Goal: Task Accomplishment & Management: Manage account settings

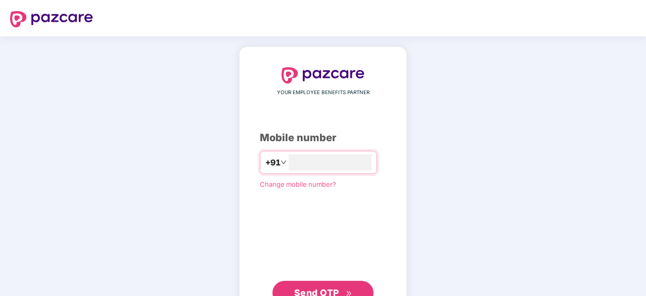
type input "**********"
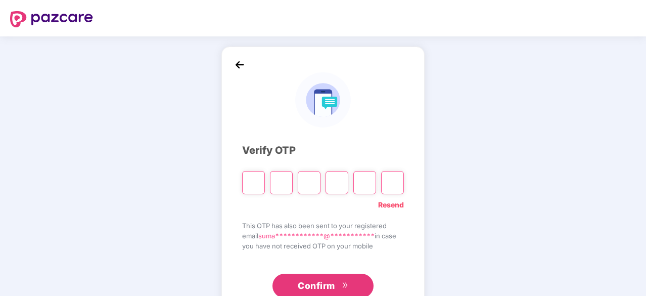
type input "*"
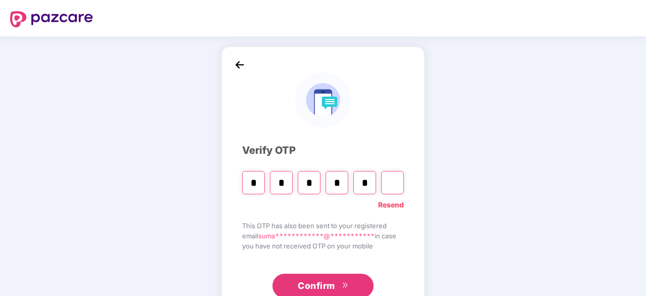
type input "*"
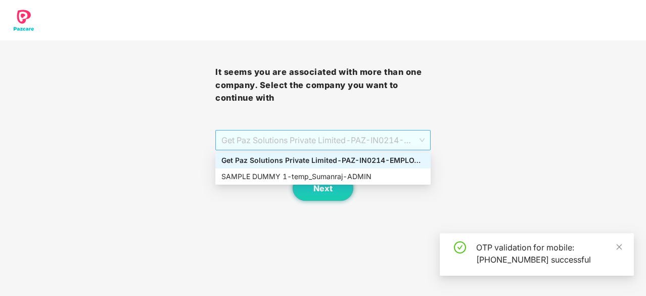
click at [305, 132] on span "Get Paz Solutions Private Limited - PAZ-IN0214 - EMPLOYEE" at bounding box center [323, 139] width 203 height 19
click at [299, 178] on div "SAMPLE DUMMY 1 - temp_Sumanraj - ADMIN" at bounding box center [323, 176] width 203 height 11
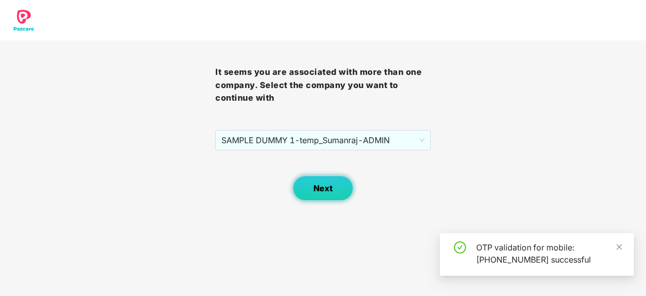
click at [322, 184] on span "Next" at bounding box center [323, 189] width 19 height 10
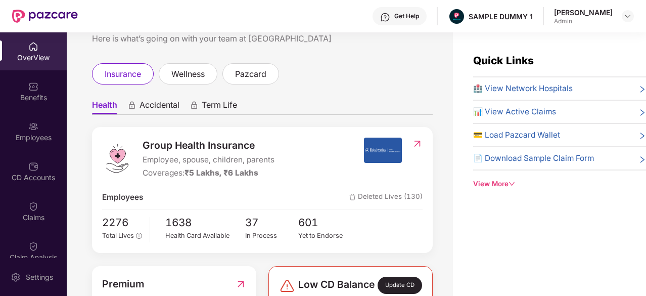
scroll to position [33, 0]
click at [215, 134] on div "Group Health Insurance Employee, spouse, children, parents Coverages: ₹5 Lakhs,…" at bounding box center [262, 190] width 341 height 126
click at [372, 101] on ul "Health Accidental Term Life" at bounding box center [262, 105] width 341 height 20
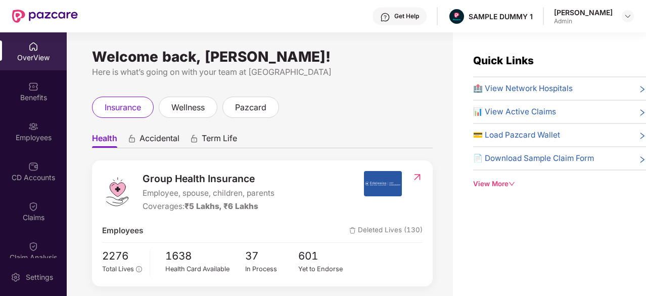
click at [581, 152] on span "📄 Download Sample Claim Form" at bounding box center [533, 158] width 121 height 12
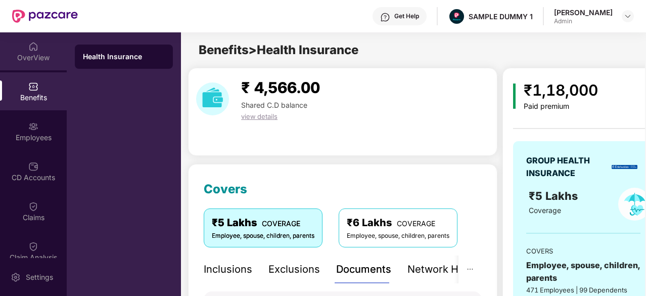
click at [31, 54] on div "OverView" at bounding box center [33, 58] width 67 height 10
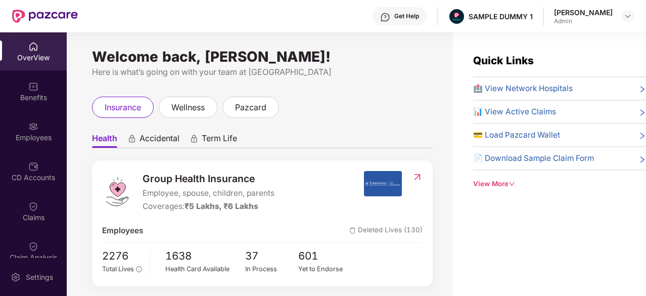
click at [521, 87] on span "🏥 View Network Hospitals" at bounding box center [523, 88] width 100 height 12
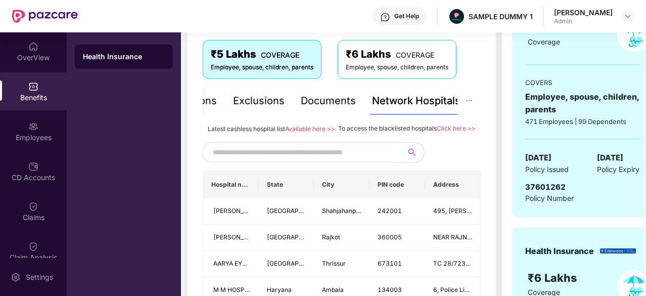
scroll to position [168, 0]
click at [349, 160] on input "text" at bounding box center [299, 152] width 173 height 15
click at [336, 160] on input "text" at bounding box center [299, 152] width 173 height 15
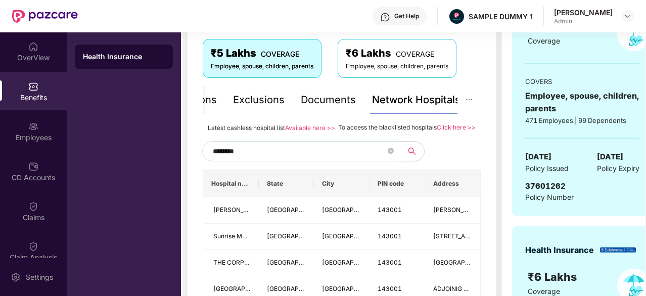
scroll to position [195, 0]
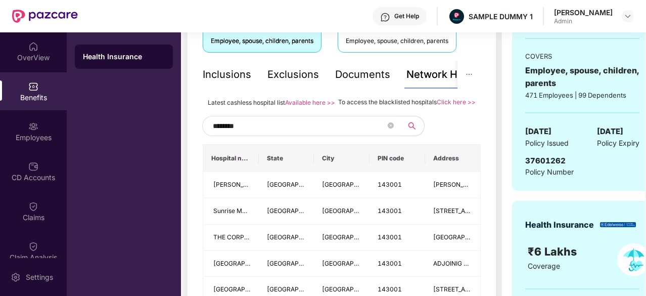
type input "********"
click at [235, 68] on div "Inclusions" at bounding box center [227, 75] width 49 height 16
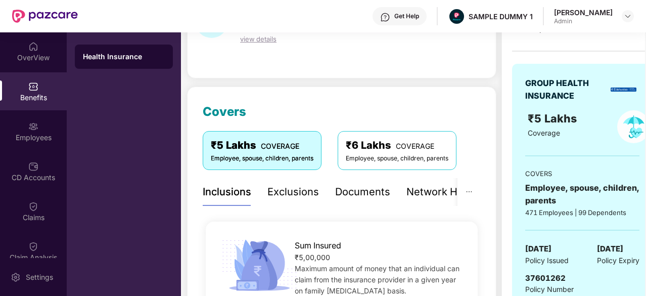
scroll to position [78, 0]
click at [310, 214] on div "Sum Insured ₹5,00,000 Maximum amount of money that an individual can claim from…" at bounding box center [342, 264] width 278 height 103
click at [314, 189] on div "Exclusions" at bounding box center [294, 192] width 52 height 16
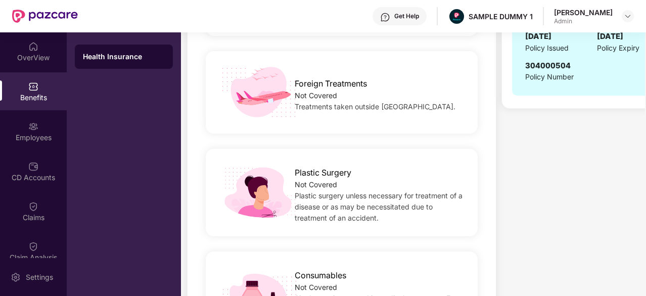
scroll to position [541, 0]
click at [313, 229] on div "Plastic Surgery Not Covered Plastic surgery unless necessary for treatment of a…" at bounding box center [342, 191] width 272 height 87
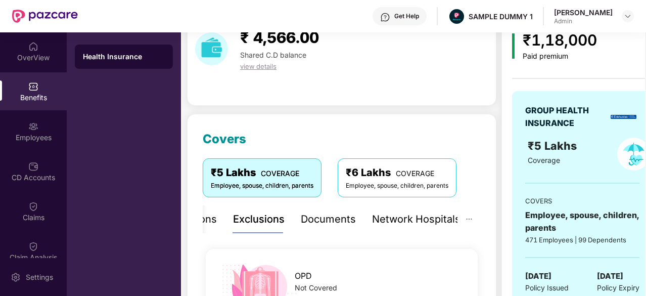
scroll to position [0, 0]
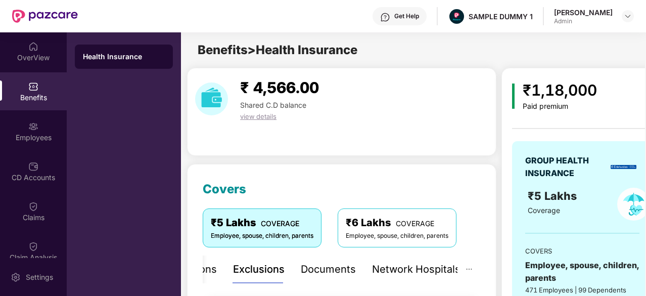
click at [355, 268] on div "Inclusions Exclusions Documents Network Hospitals" at bounding box center [314, 269] width 292 height 28
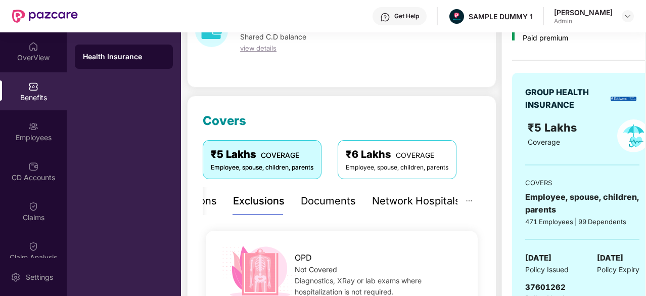
scroll to position [69, 0]
click at [271, 187] on div "Exclusions" at bounding box center [259, 201] width 52 height 28
click at [447, 187] on div "Network Hospitals" at bounding box center [416, 201] width 89 height 28
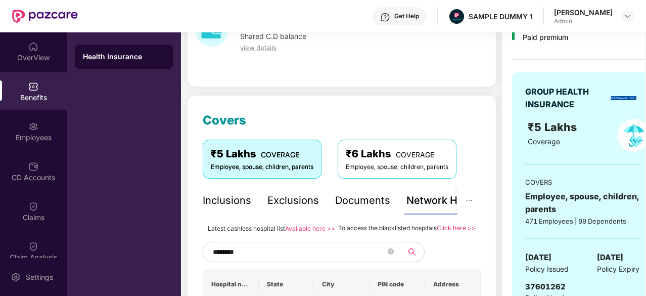
click at [228, 202] on div "Inclusions" at bounding box center [227, 201] width 49 height 16
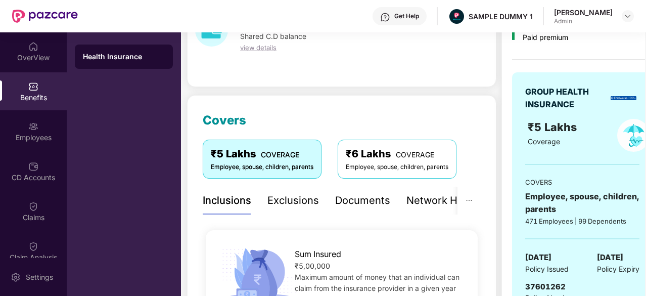
click at [341, 202] on div "Documents" at bounding box center [362, 201] width 55 height 16
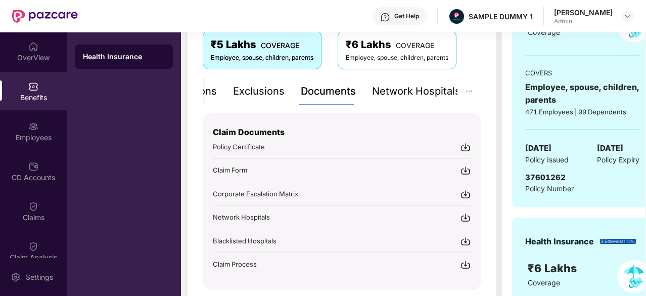
scroll to position [179, 0]
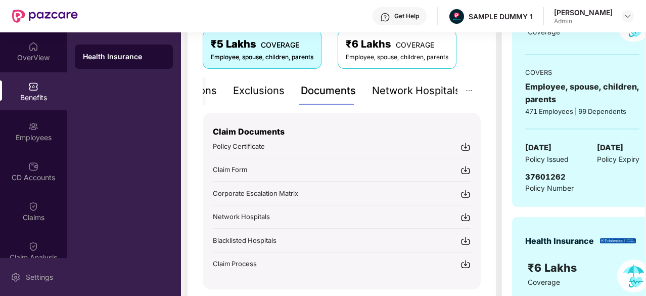
click at [36, 270] on div "Settings" at bounding box center [33, 277] width 67 height 38
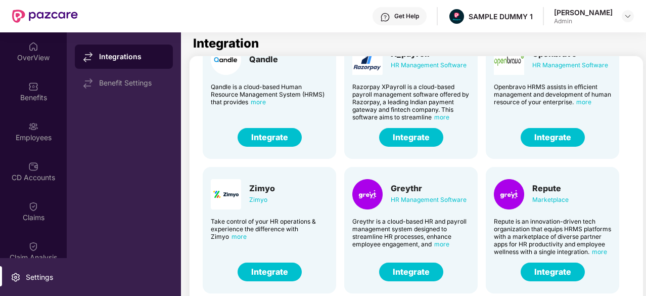
scroll to position [210, 0]
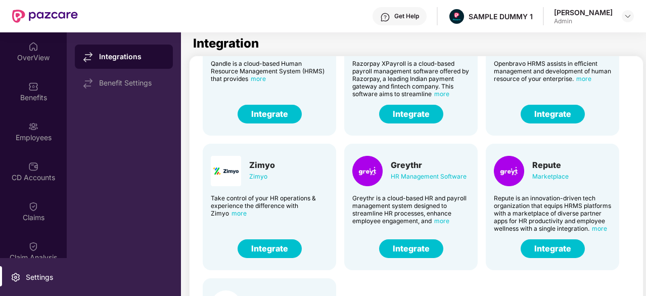
click at [424, 250] on button "Integrate" at bounding box center [411, 248] width 64 height 19
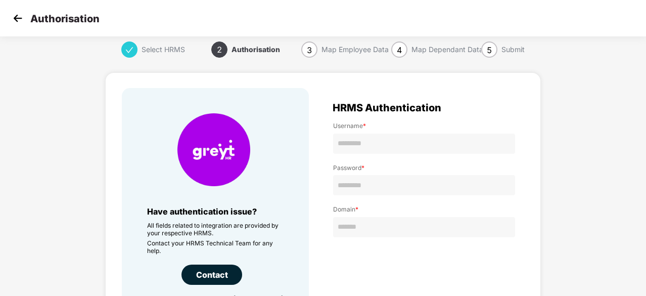
click at [15, 23] on img at bounding box center [17, 18] width 15 height 15
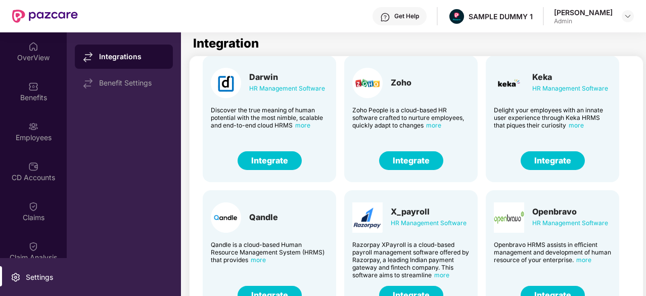
scroll to position [29, 0]
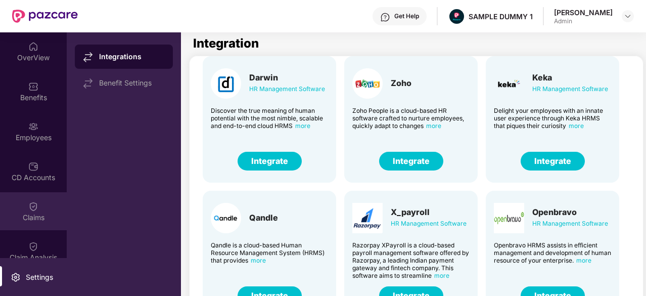
click at [18, 197] on div "Claims" at bounding box center [33, 211] width 67 height 38
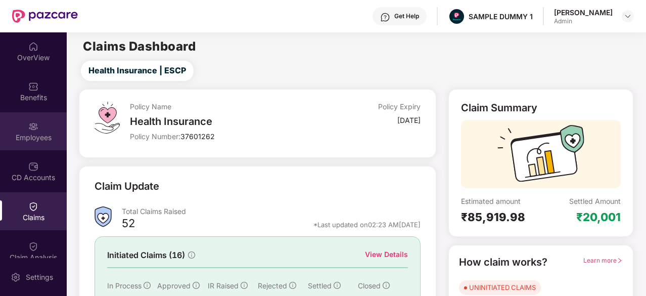
click at [35, 129] on img at bounding box center [33, 126] width 10 height 10
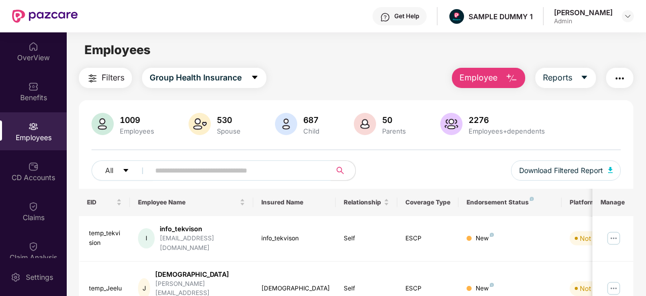
click at [502, 80] on button "Employee" at bounding box center [488, 78] width 73 height 20
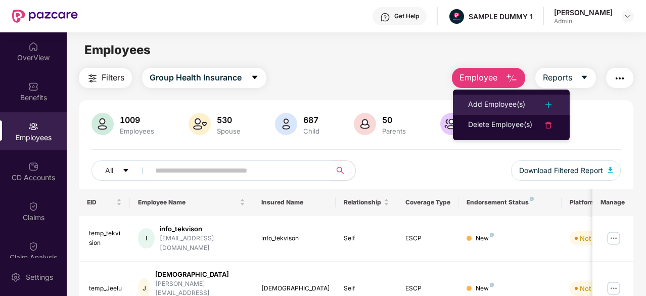
click at [505, 102] on div "Add Employee(s)" at bounding box center [496, 105] width 57 height 12
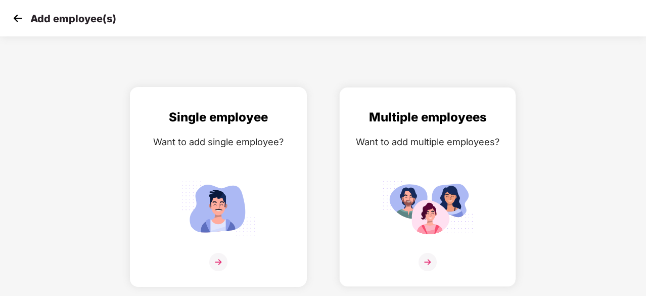
click at [203, 209] on img at bounding box center [218, 208] width 91 height 63
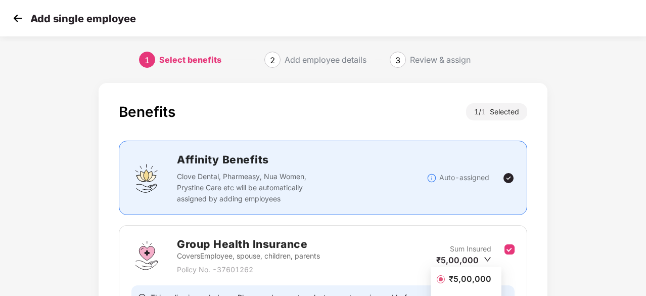
scroll to position [111, 0]
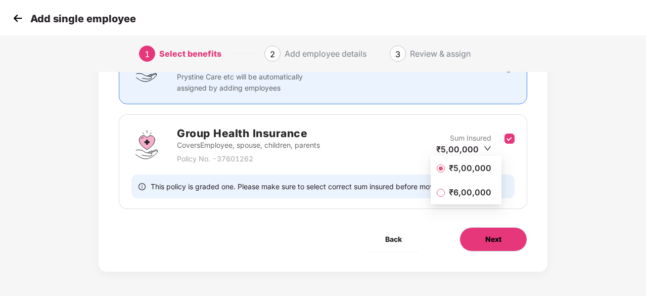
click at [503, 249] on button "Next" at bounding box center [494, 239] width 68 height 24
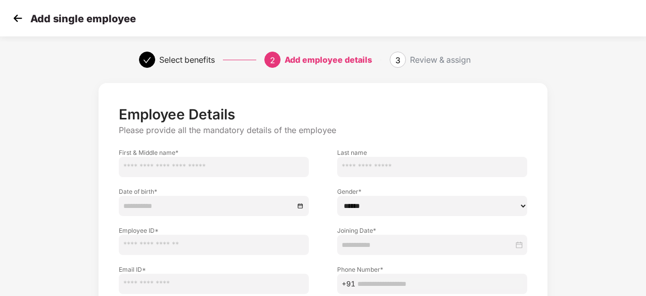
scroll to position [109, 0]
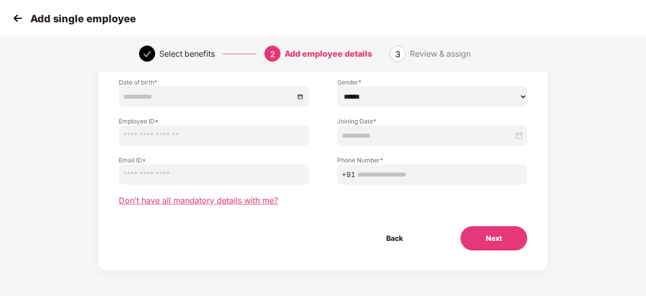
click at [237, 204] on span "Don’t have all mandatory details with me?" at bounding box center [198, 200] width 159 height 11
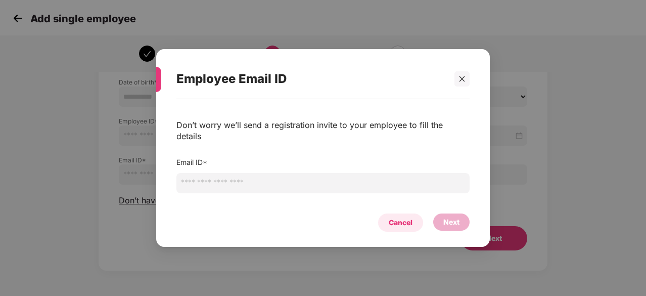
click at [387, 214] on div "Cancel" at bounding box center [400, 222] width 45 height 18
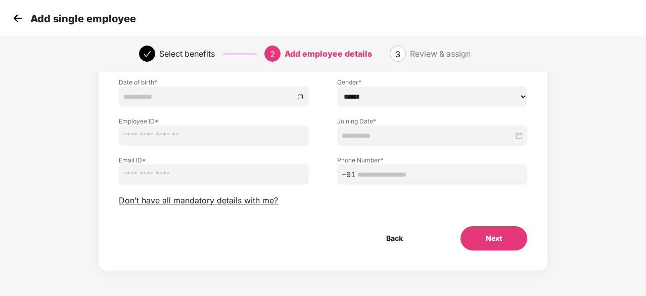
click at [19, 17] on img at bounding box center [17, 18] width 15 height 15
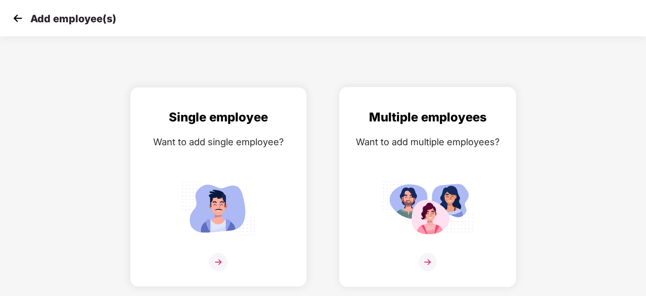
click at [435, 195] on img at bounding box center [427, 208] width 91 height 63
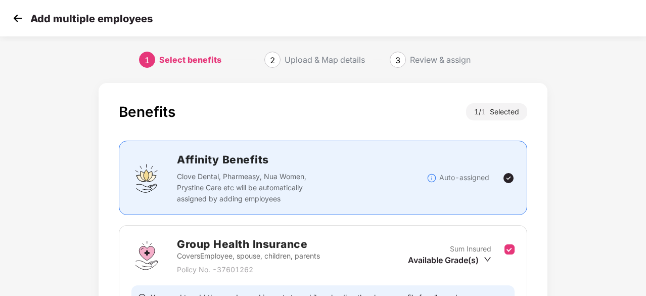
scroll to position [111, 0]
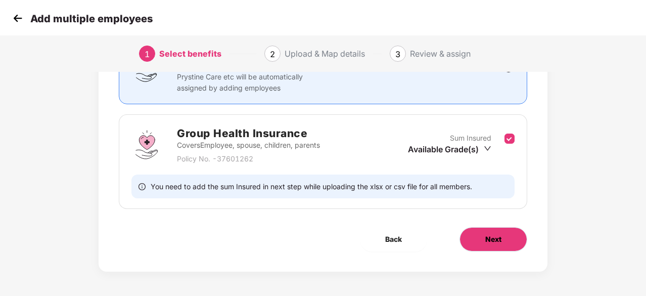
click at [492, 234] on span "Next" at bounding box center [494, 239] width 16 height 11
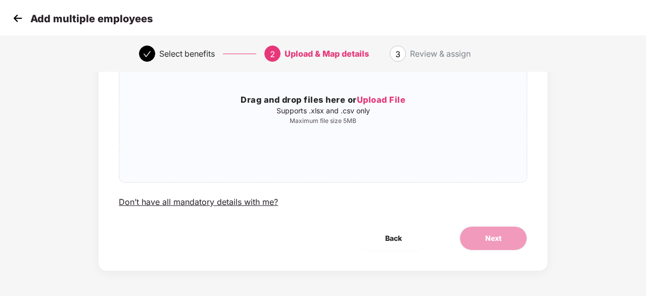
scroll to position [0, 0]
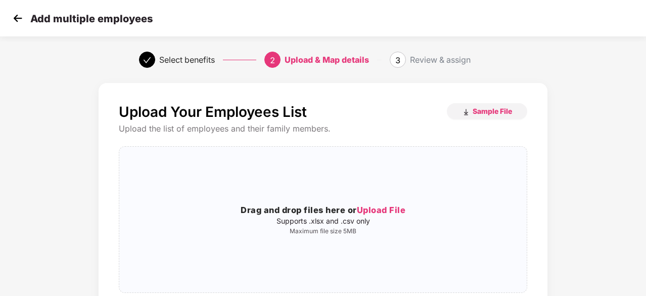
click at [16, 19] on img at bounding box center [17, 18] width 15 height 15
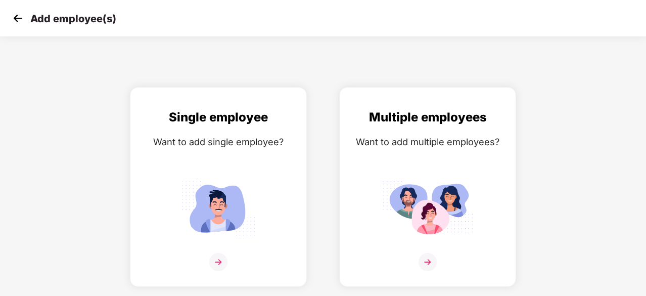
click at [13, 20] on img at bounding box center [17, 18] width 15 height 15
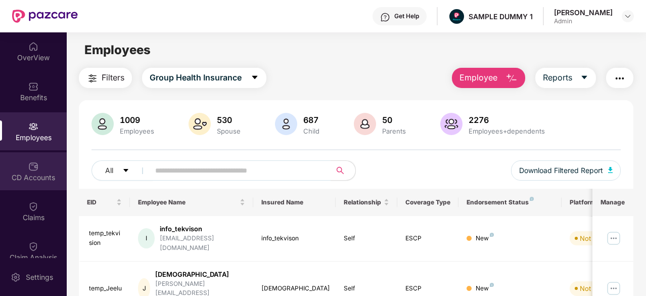
click at [30, 175] on div "CD Accounts" at bounding box center [33, 177] width 67 height 10
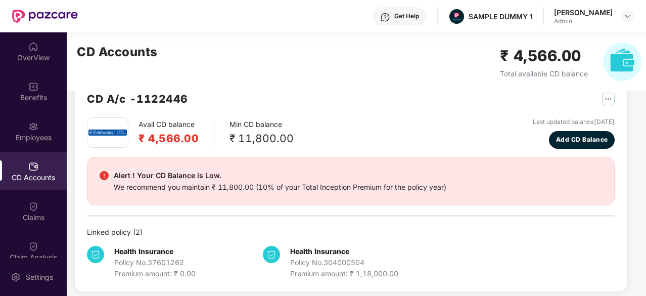
scroll to position [24, 0]
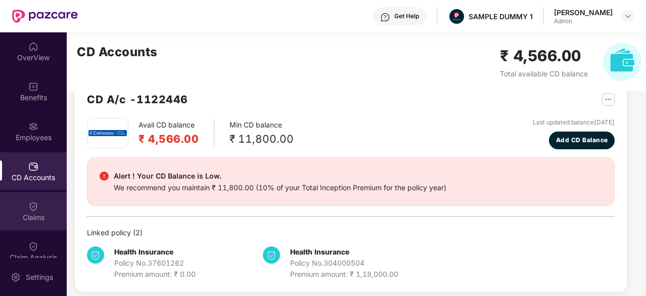
click at [20, 222] on div "Claims" at bounding box center [33, 217] width 67 height 10
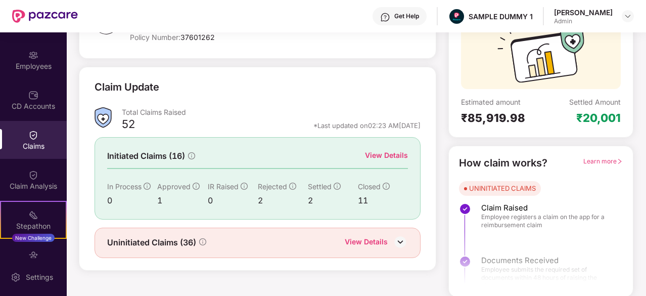
scroll to position [99, 0]
click at [382, 158] on div "View Details" at bounding box center [386, 155] width 43 height 11
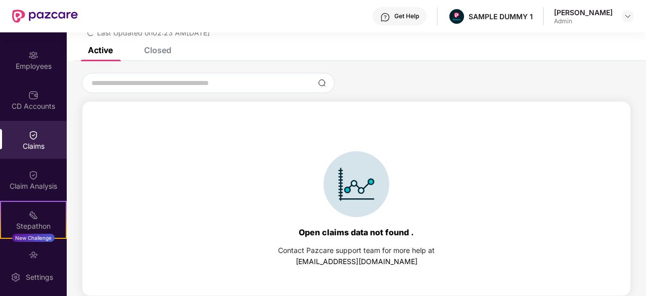
scroll to position [43, 0]
click at [174, 56] on div "Active Closed" at bounding box center [357, 54] width 580 height 14
click at [162, 47] on div "List of Initiated Claims Last Updated on 02:23 AM[DATE]" at bounding box center [357, 18] width 580 height 58
click at [162, 48] on div "Closed" at bounding box center [157, 50] width 27 height 10
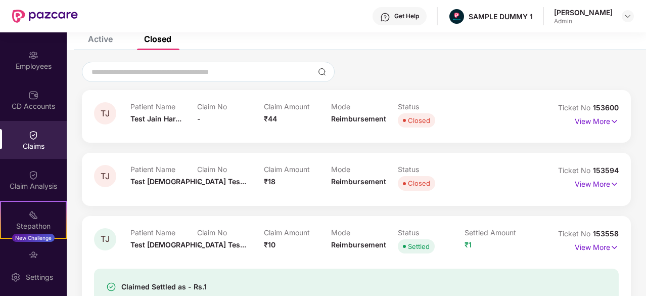
scroll to position [74, 0]
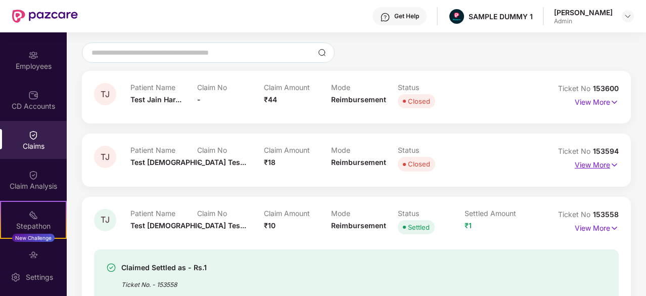
click at [583, 165] on p "View More" at bounding box center [597, 164] width 44 height 14
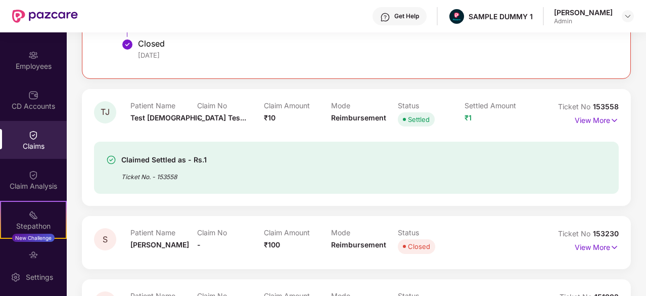
scroll to position [433, 0]
click at [25, 180] on div "Claim Analysis" at bounding box center [33, 180] width 67 height 38
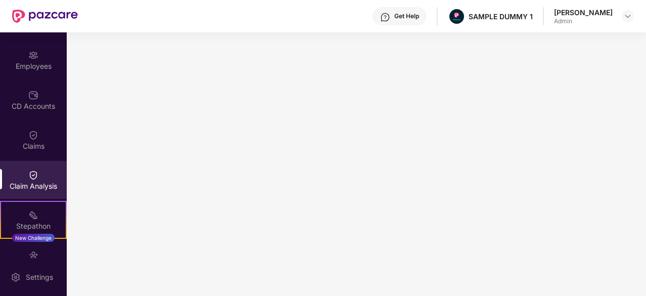
click at [395, 20] on div "Get Help" at bounding box center [406, 16] width 25 height 8
click at [39, 225] on div "Stepathon" at bounding box center [33, 226] width 65 height 10
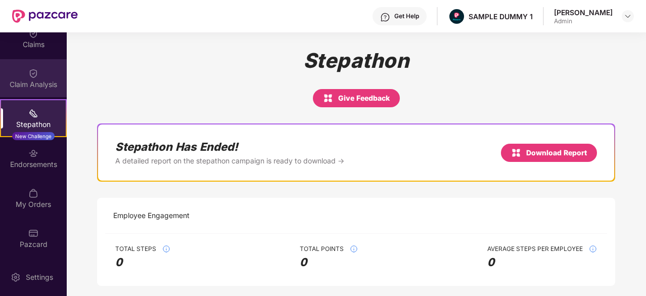
scroll to position [172, 0]
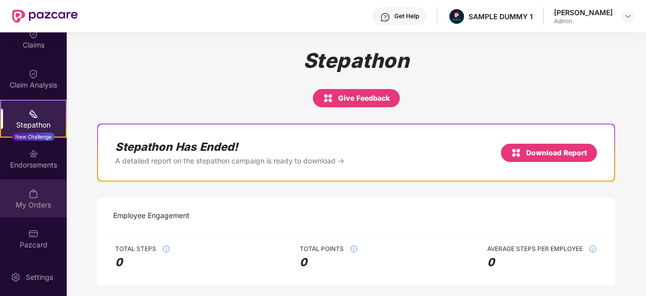
click at [30, 197] on img at bounding box center [33, 194] width 10 height 10
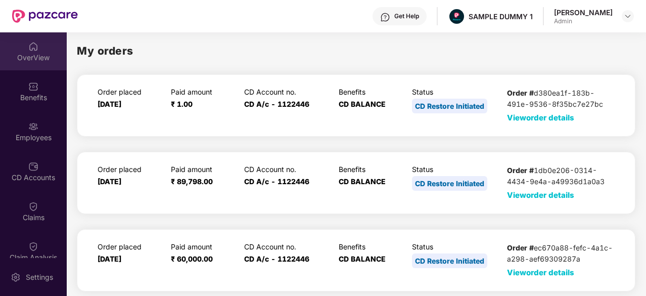
click at [23, 48] on div "OverView" at bounding box center [33, 51] width 67 height 38
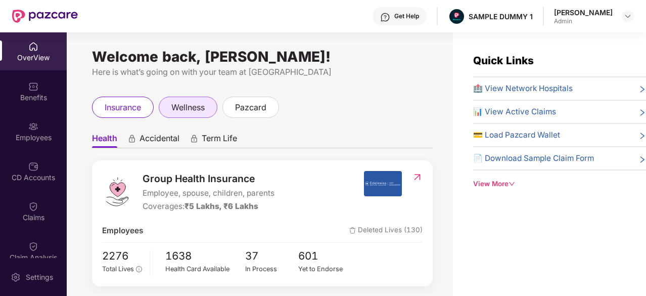
click at [208, 107] on div "wellness" at bounding box center [188, 107] width 59 height 21
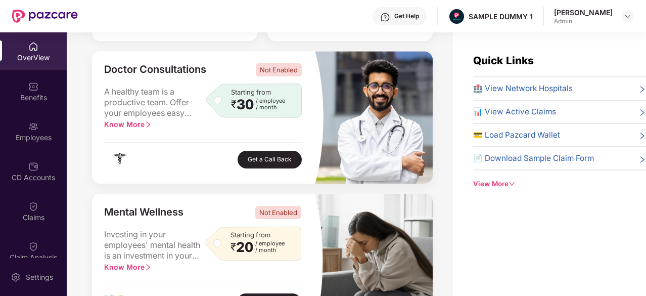
scroll to position [402, 0]
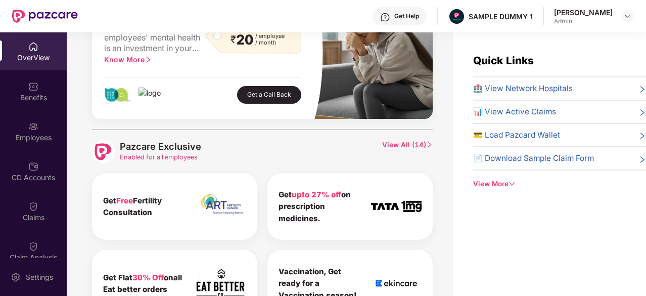
drag, startPoint x: 385, startPoint y: 144, endPoint x: 322, endPoint y: 137, distance: 63.6
click at [322, 137] on div "Pazcare Exclusive Enabled for all employees View All ( 14 ) Get Free Fertility …" at bounding box center [262, 263] width 341 height 268
drag, startPoint x: 322, startPoint y: 137, endPoint x: 339, endPoint y: 11, distance: 127.1
click at [339, 11] on div "Get Help SAMPLE DUMMY 1 [PERSON_NAME] Admin" at bounding box center [356, 16] width 556 height 32
